Goal: Task Accomplishment & Management: Use online tool/utility

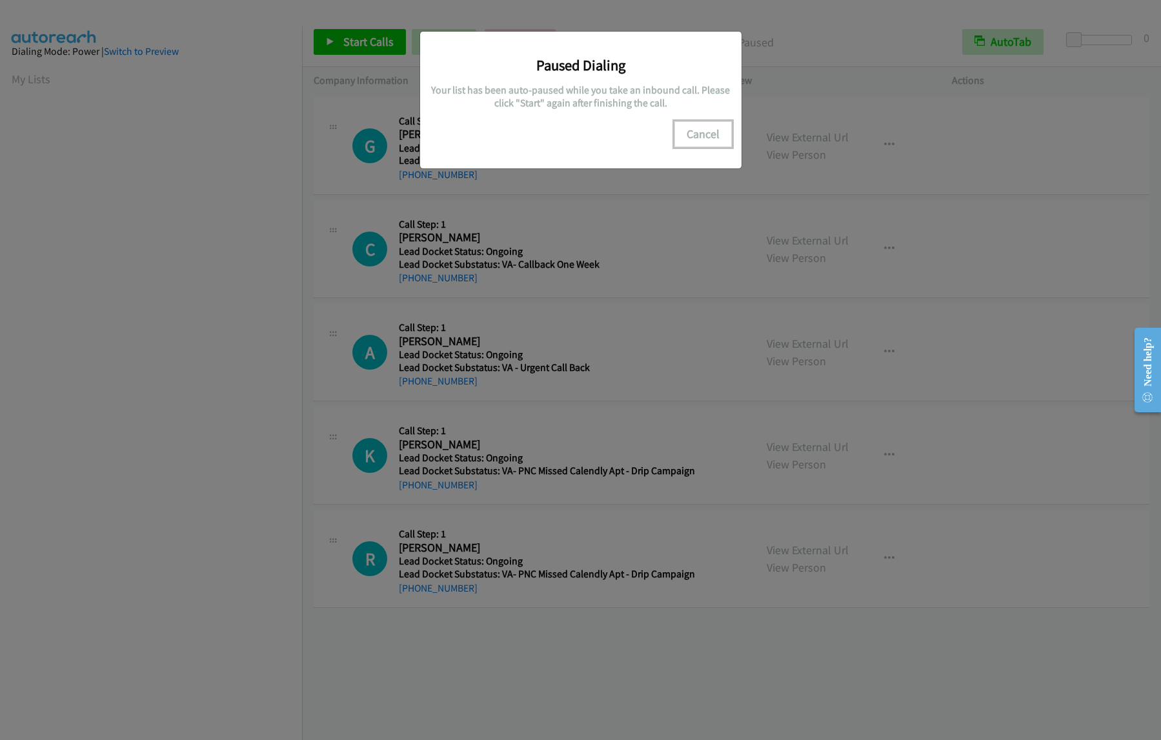
click at [693, 135] on button "Cancel" at bounding box center [703, 134] width 57 height 26
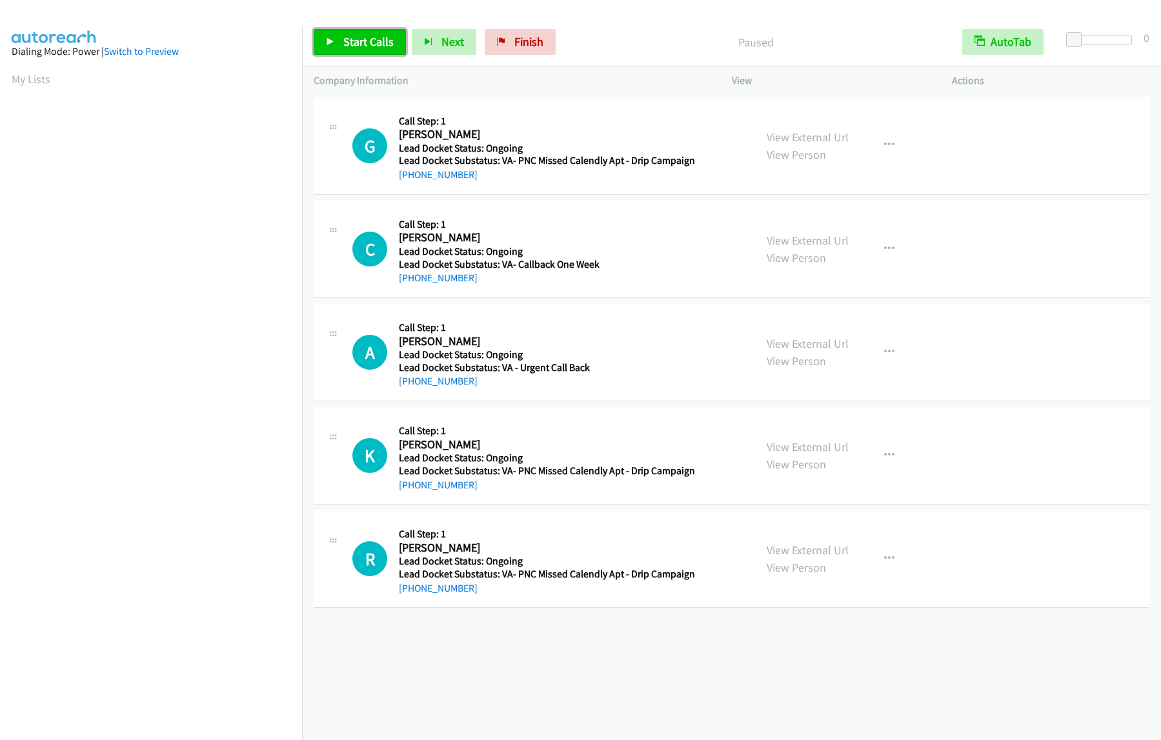
click at [362, 39] on span "Start Calls" at bounding box center [368, 41] width 50 height 15
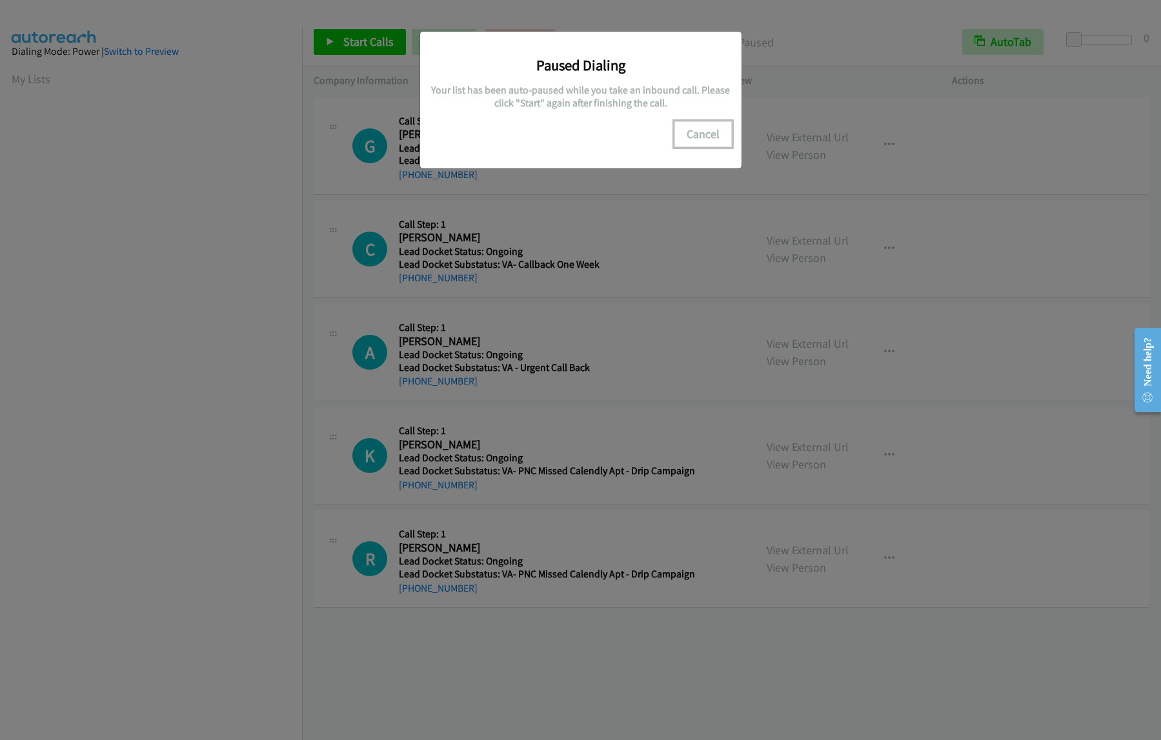
click at [717, 129] on button "Cancel" at bounding box center [703, 134] width 57 height 26
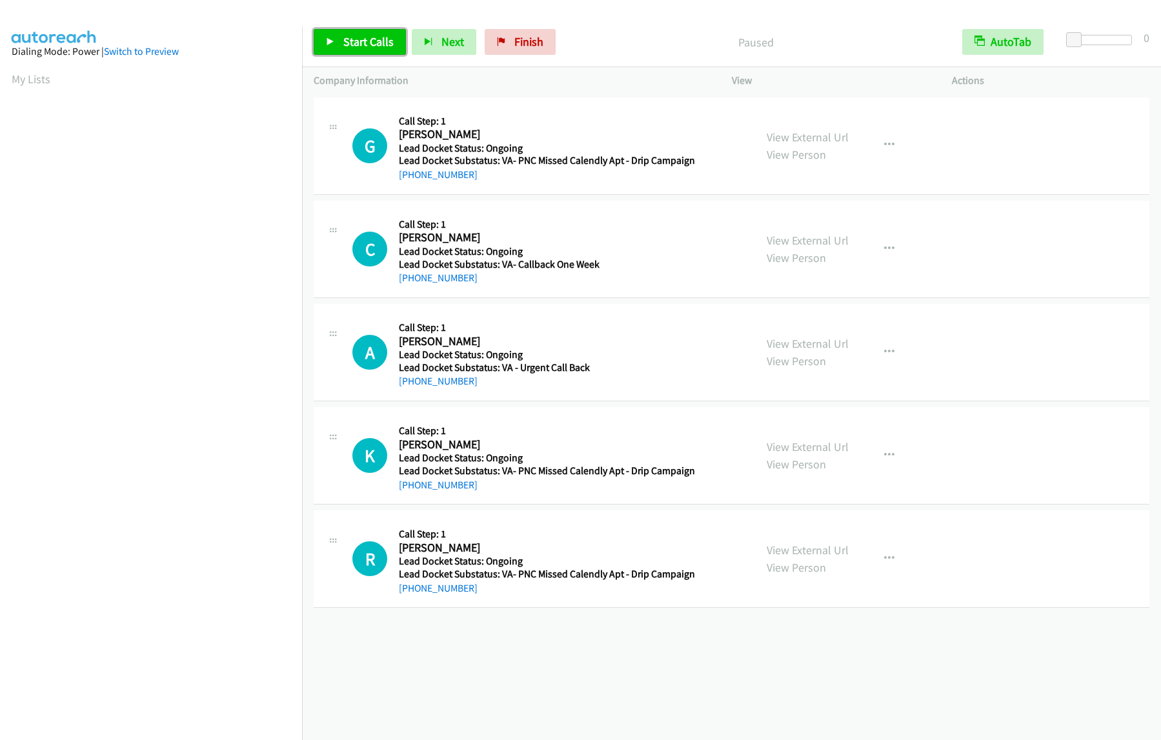
click at [349, 43] on span "Start Calls" at bounding box center [368, 41] width 50 height 15
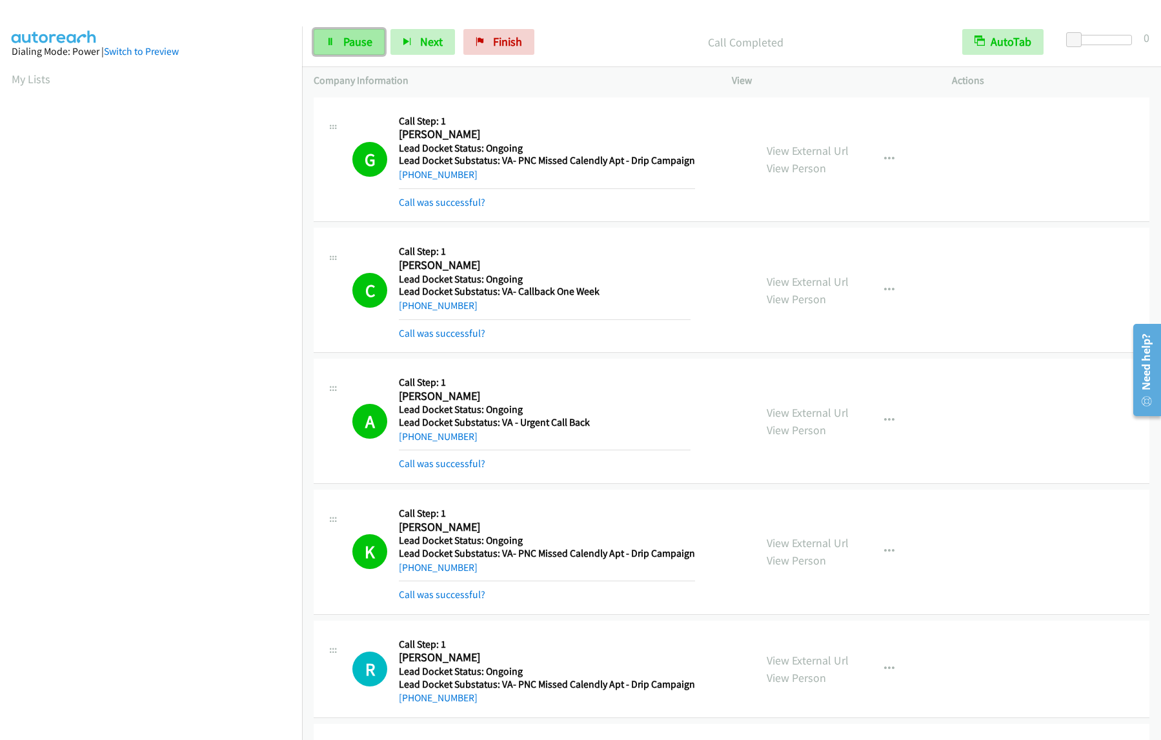
click at [341, 39] on link "Pause" at bounding box center [349, 42] width 71 height 26
click at [349, 40] on span "Start Calls" at bounding box center [368, 41] width 50 height 15
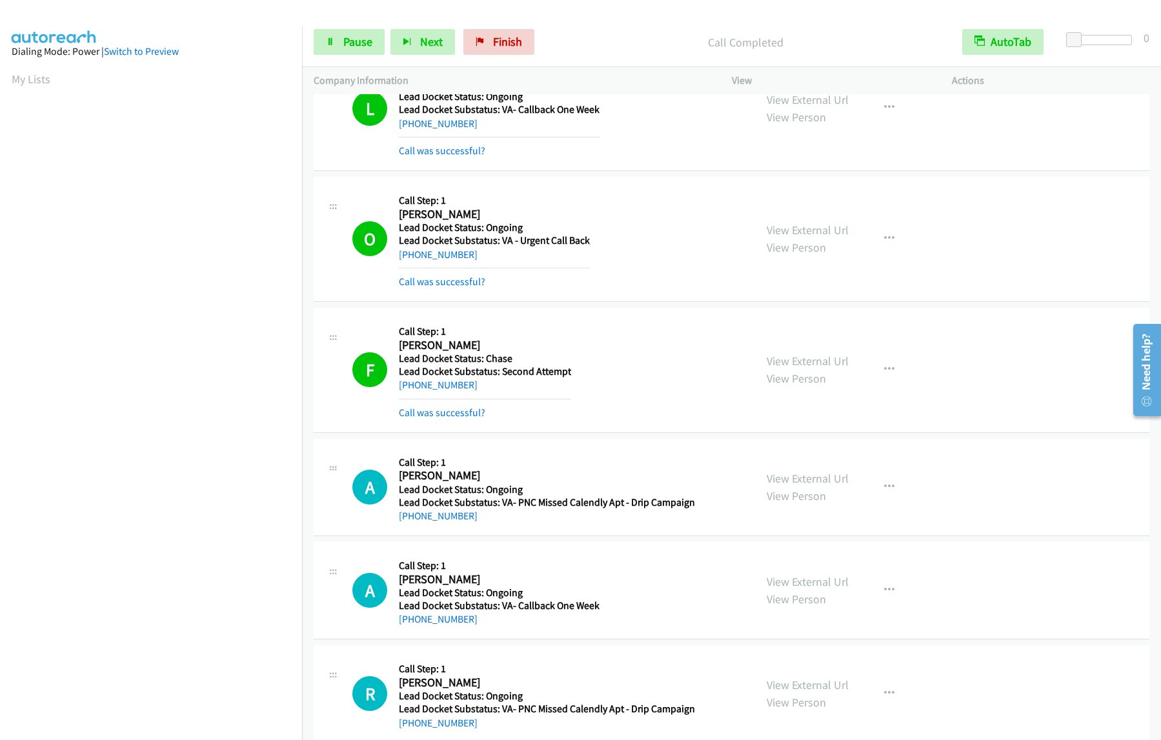
scroll to position [1224, 0]
